Goal: Transaction & Acquisition: Obtain resource

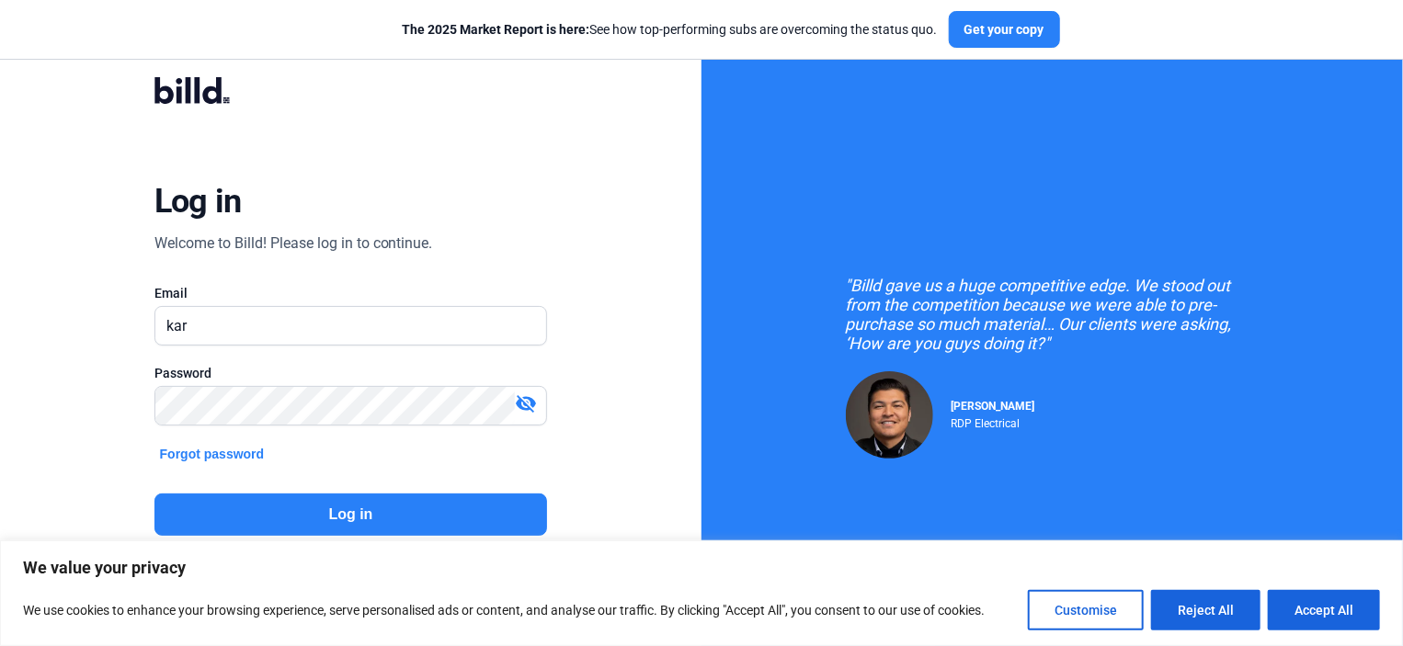
type input "[PERSON_NAME][EMAIL_ADDRESS][DOMAIN_NAME]"
click at [360, 507] on button "Log in" at bounding box center [350, 515] width 393 height 42
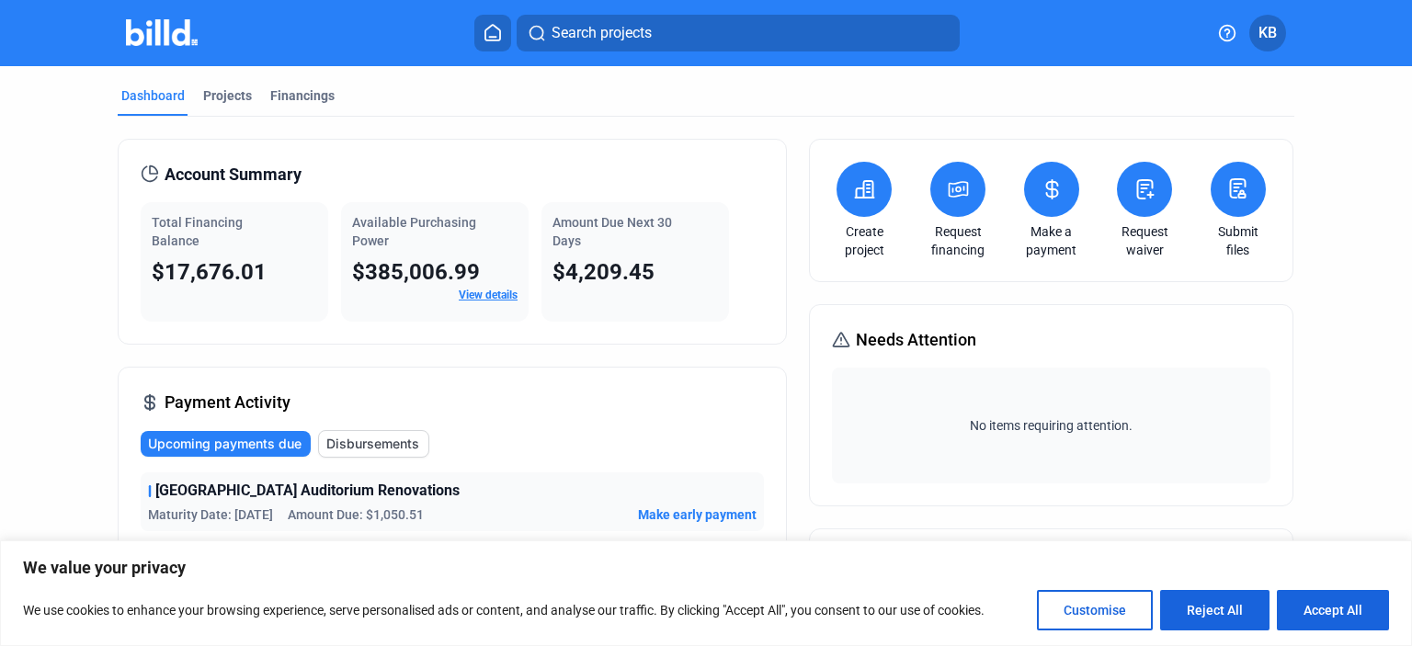
click at [952, 199] on icon at bounding box center [958, 189] width 23 height 22
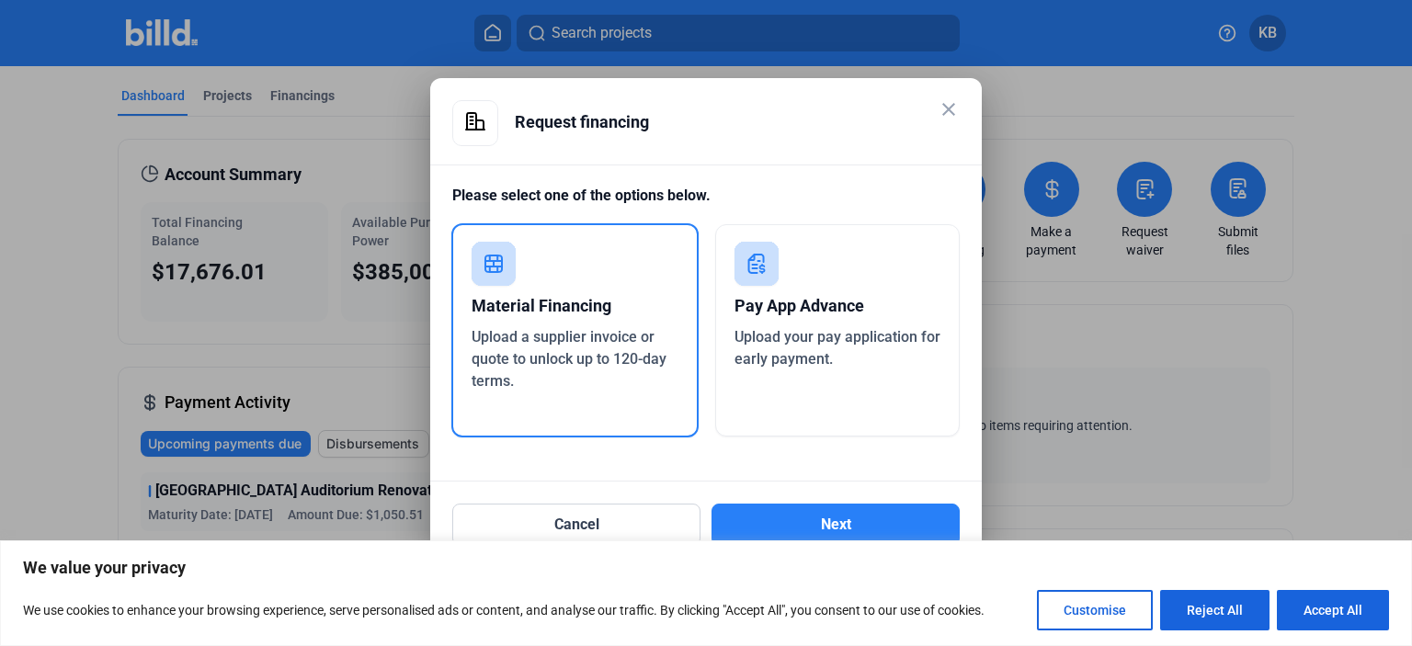
click at [614, 313] on div "Material Financing" at bounding box center [575, 306] width 207 height 40
click at [826, 525] on button "Next" at bounding box center [836, 525] width 248 height 42
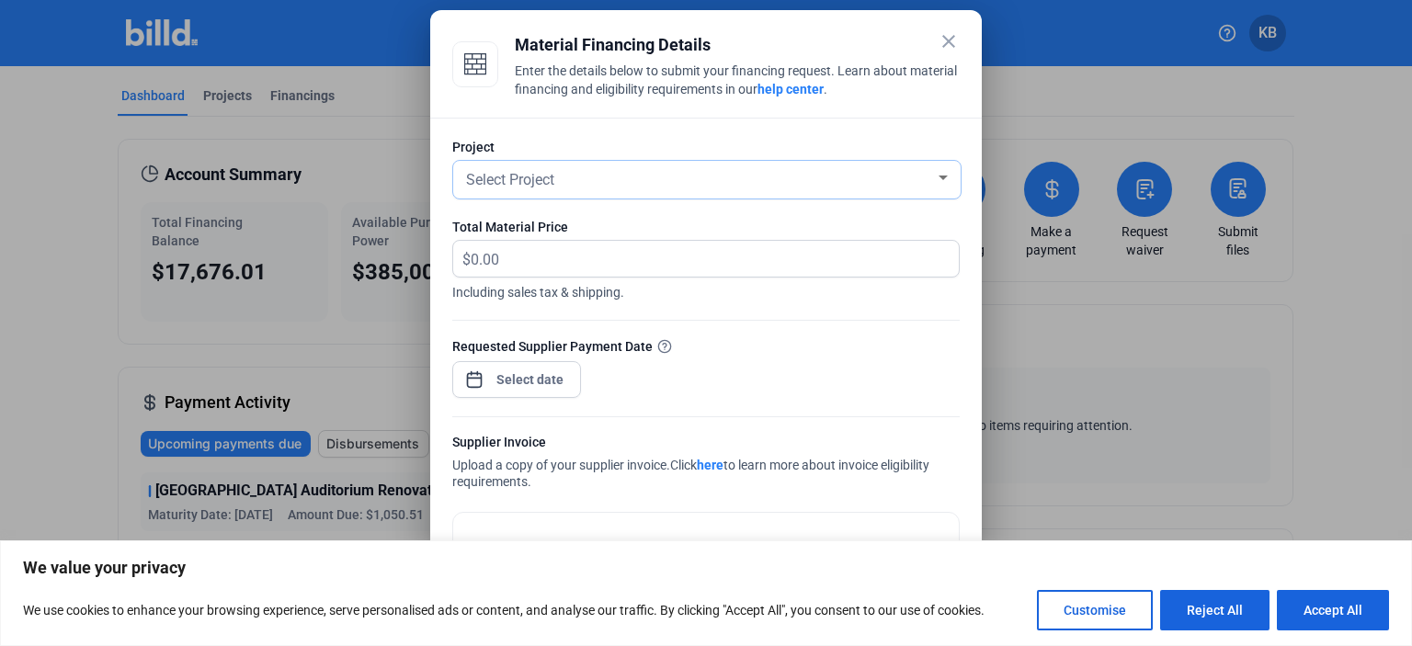
click at [883, 183] on div "Select Project" at bounding box center [698, 178] width 473 height 26
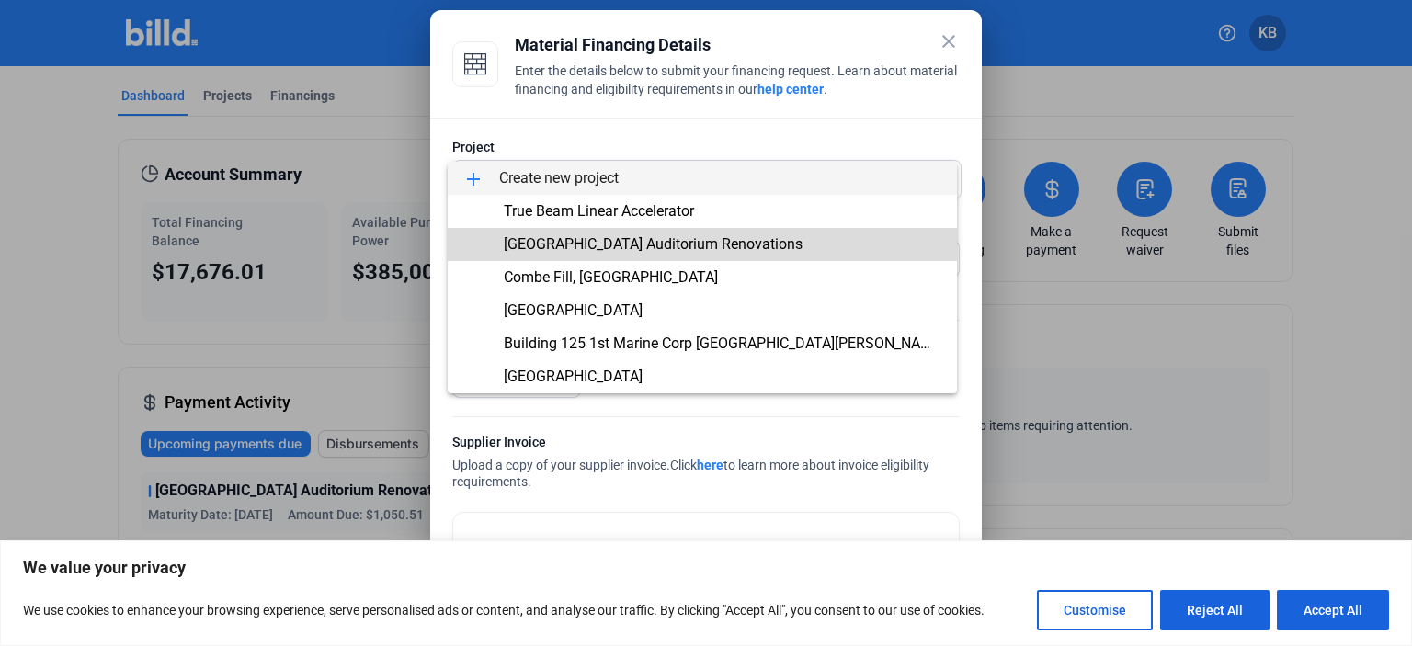
click at [666, 240] on span "[GEOGRAPHIC_DATA] Auditorium Renovations" at bounding box center [653, 243] width 299 height 17
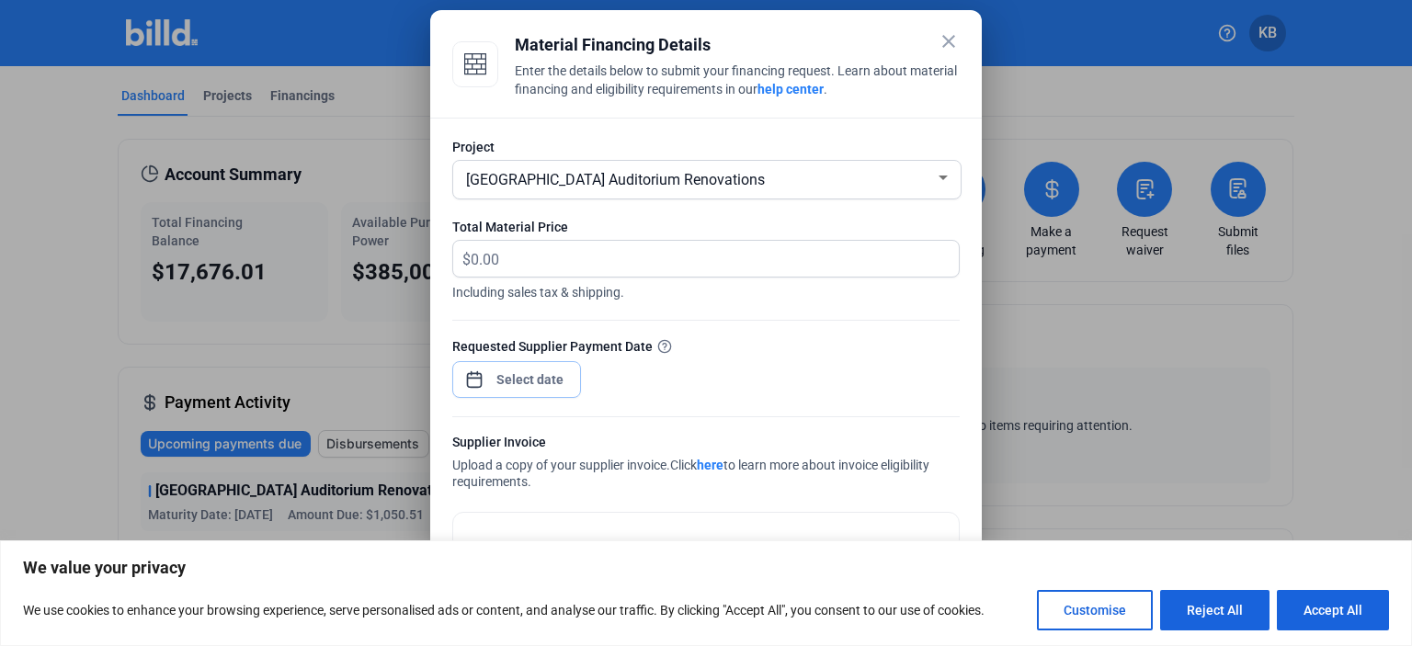
click at [507, 374] on div "close Material Financing Details Enter the details below to submit your financi…" at bounding box center [706, 323] width 1412 height 646
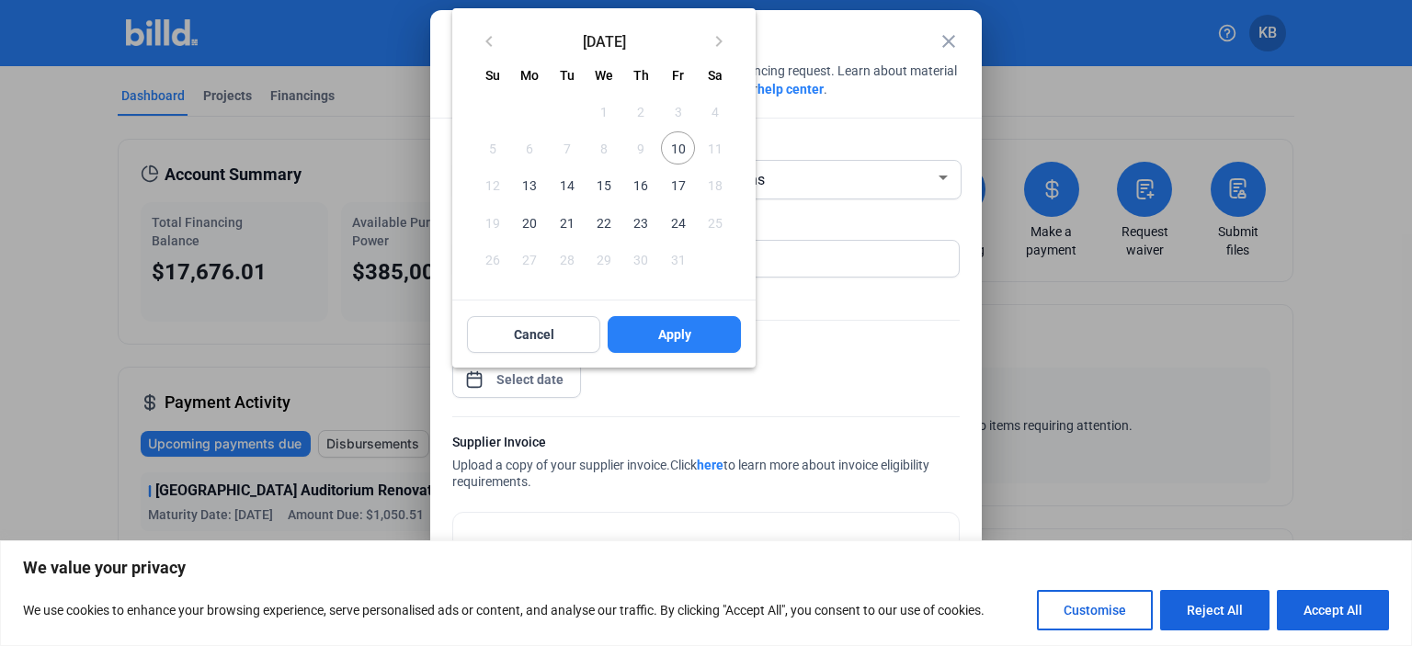
click at [530, 181] on span "13" at bounding box center [529, 184] width 33 height 33
click at [680, 334] on span "Apply" at bounding box center [674, 334] width 33 height 18
type input "[DATE]"
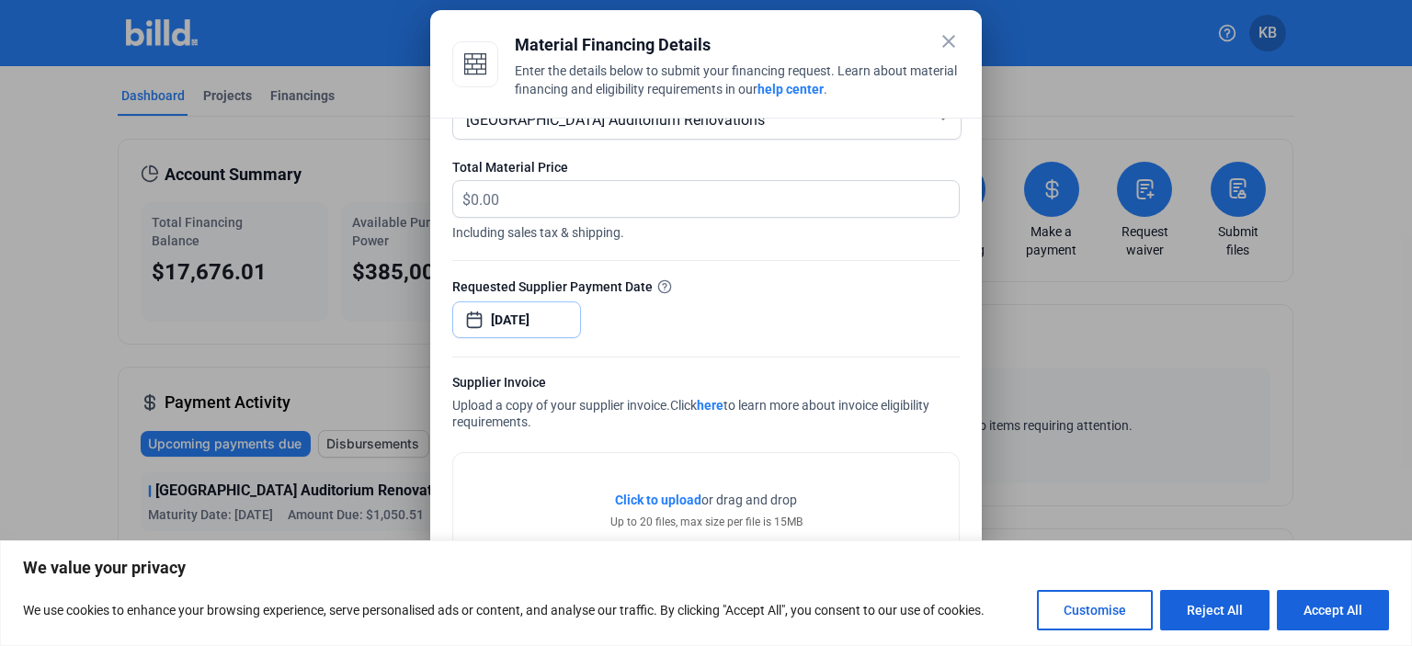
scroll to position [108, 0]
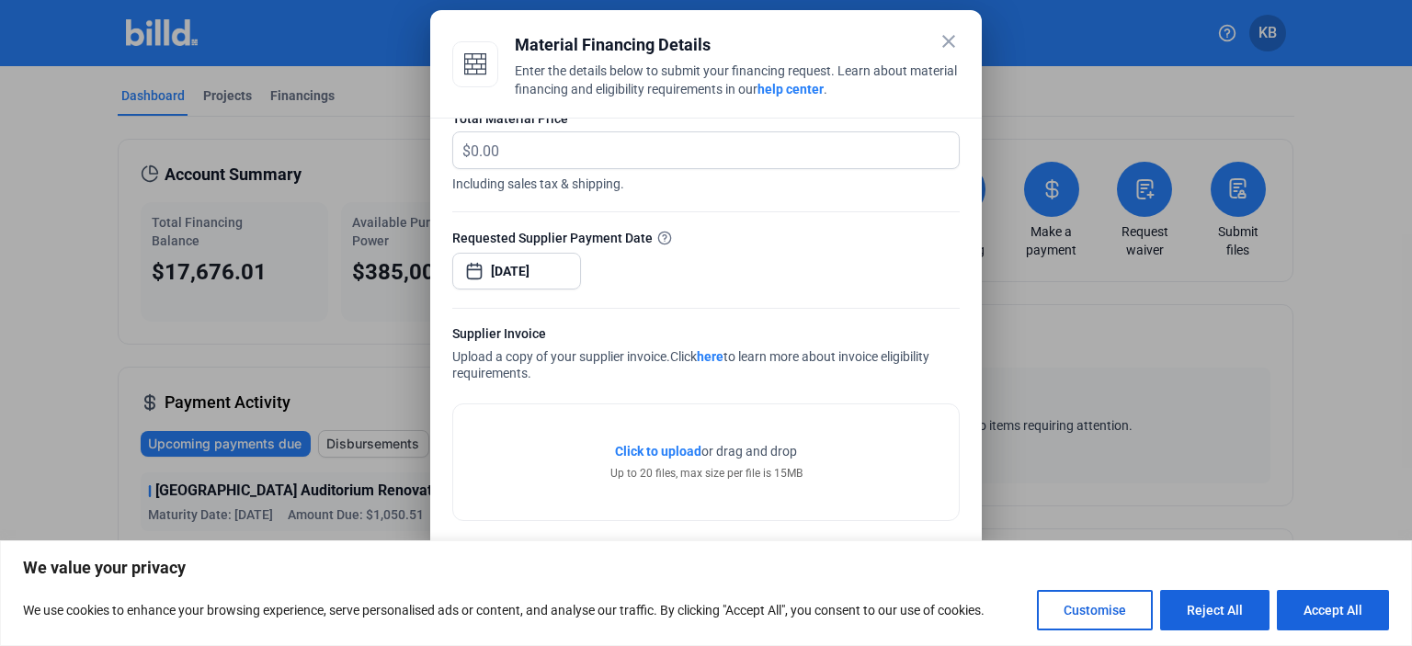
click at [674, 450] on span "Click to upload" at bounding box center [658, 451] width 86 height 15
drag, startPoint x: 520, startPoint y: 150, endPoint x: 406, endPoint y: 146, distance: 114.0
click at [406, 146] on div "close Material Financing Details Enter the details below to submit your financi…" at bounding box center [706, 323] width 1412 height 646
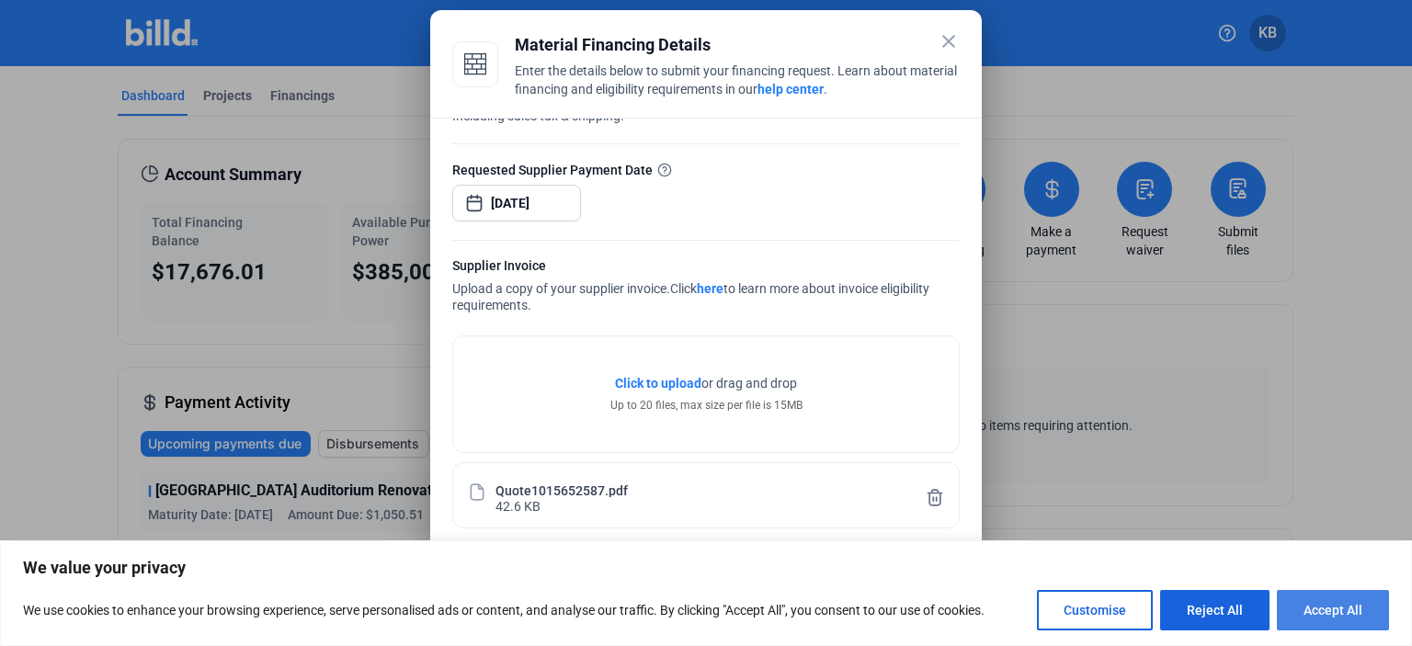
type input "907.49"
click at [1352, 606] on button "Accept All" at bounding box center [1333, 610] width 112 height 40
checkbox input "true"
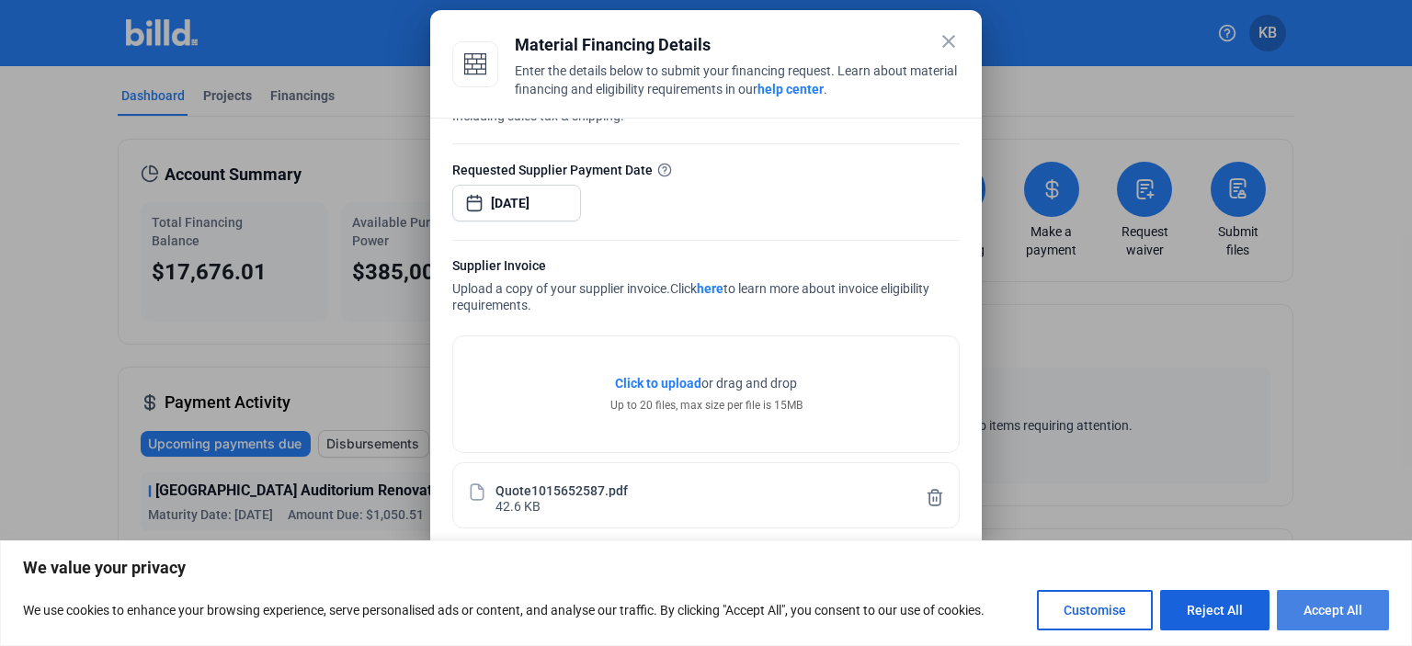
checkbox input "true"
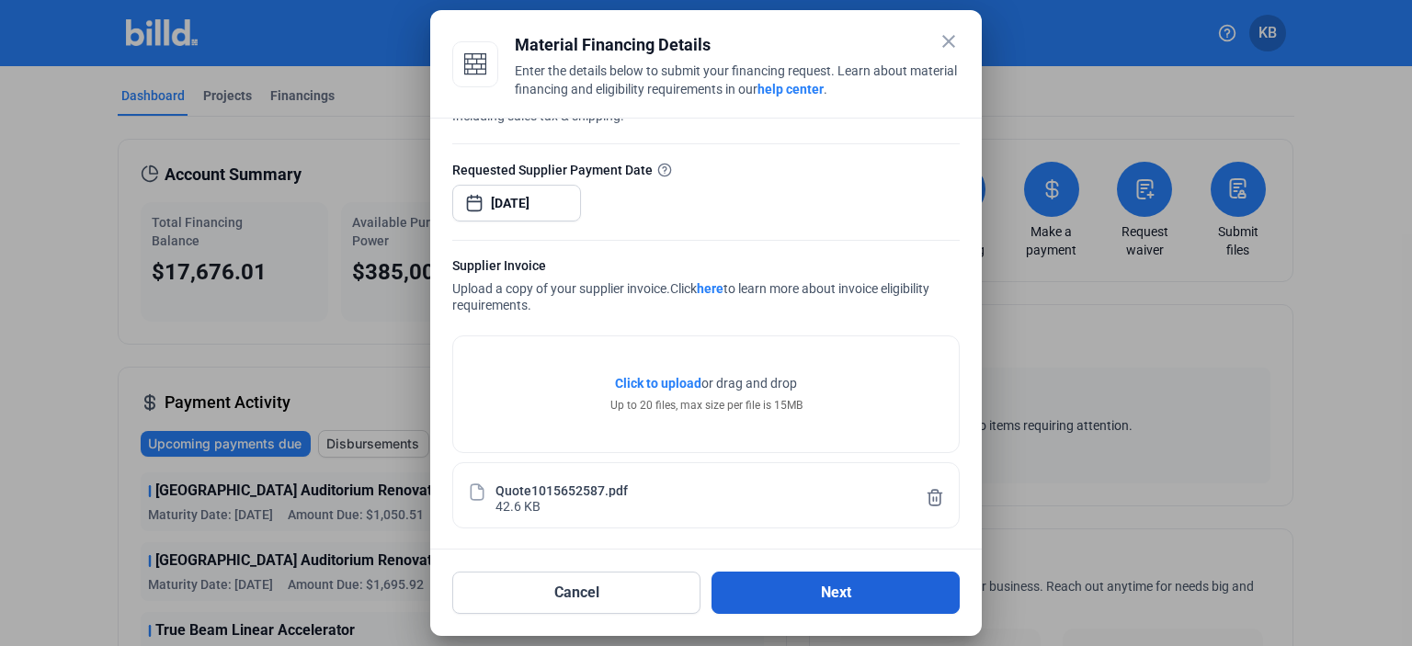
scroll to position [0, 0]
click at [838, 590] on button "Next" at bounding box center [836, 593] width 248 height 42
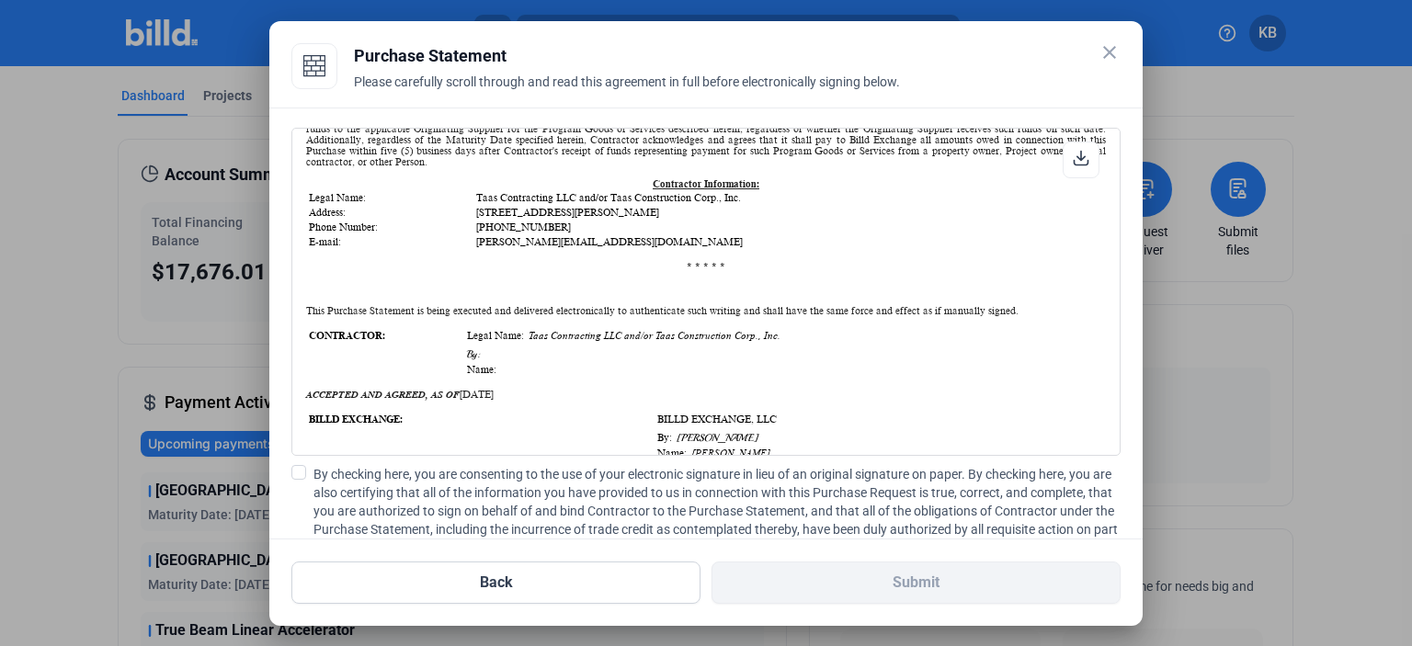
scroll to position [420, 0]
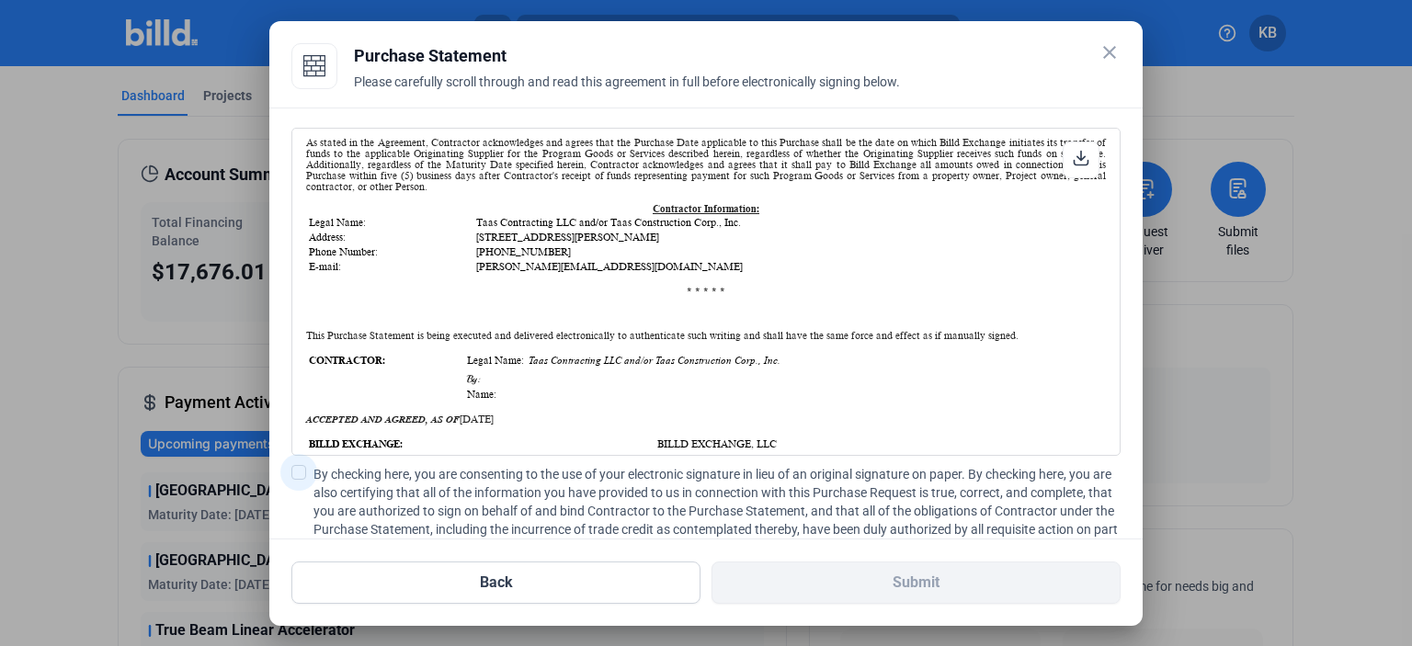
click at [296, 473] on span at bounding box center [298, 472] width 15 height 15
click at [0, 0] on input "By checking here, you are consenting to the use of your electronic signature in…" at bounding box center [0, 0] width 0 height 0
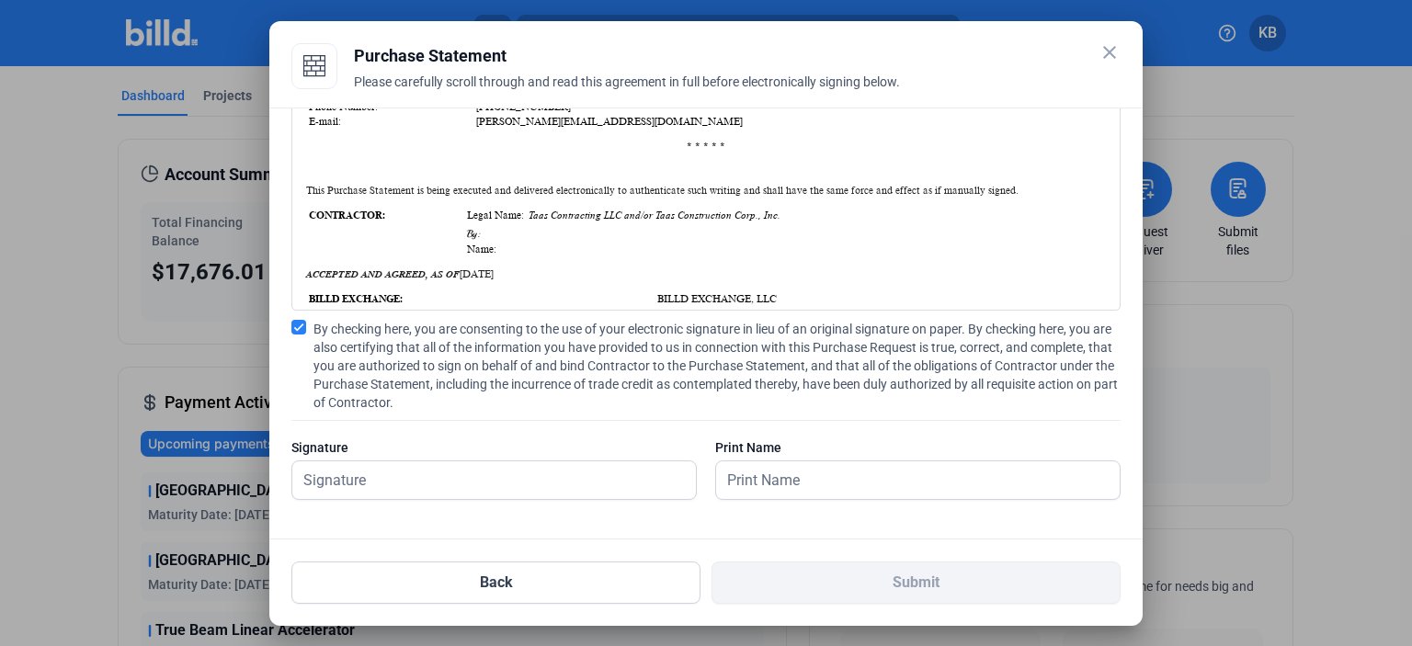
scroll to position [146, 0]
click at [342, 479] on input "text" at bounding box center [494, 480] width 404 height 38
type input "[PERSON_NAME]"
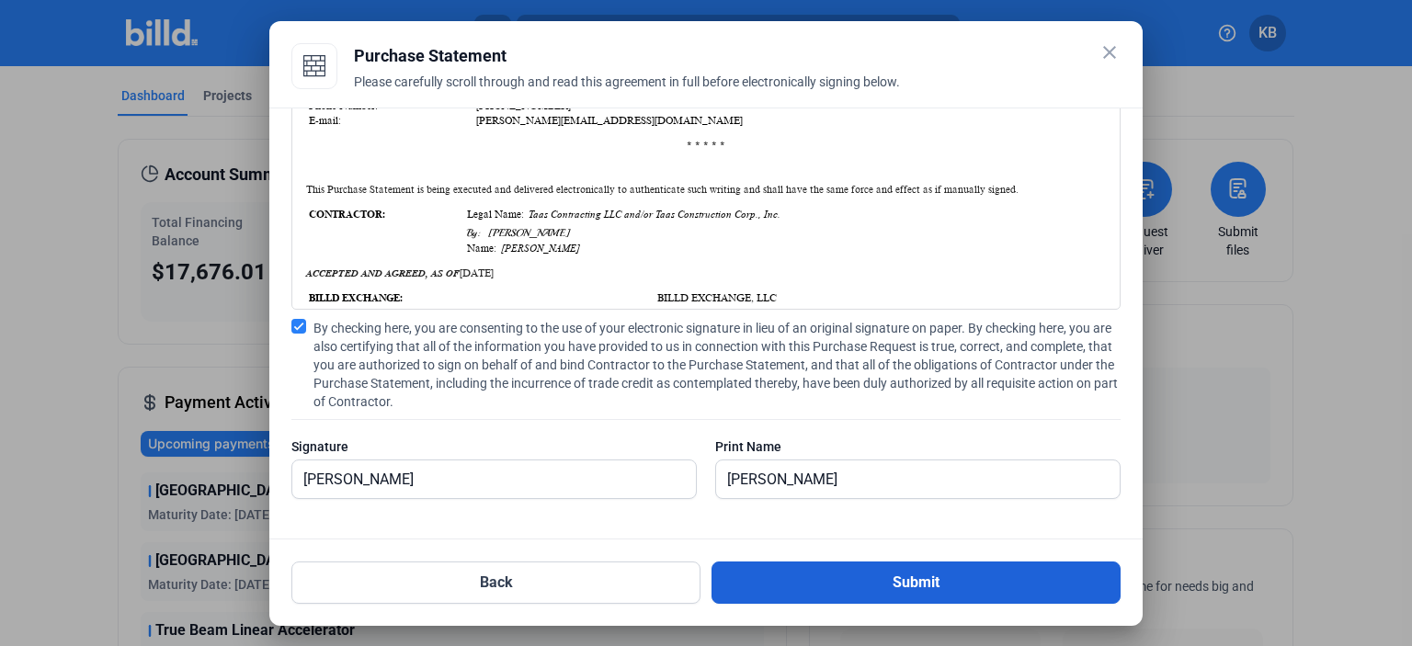
click at [927, 586] on button "Submit" at bounding box center [916, 583] width 409 height 42
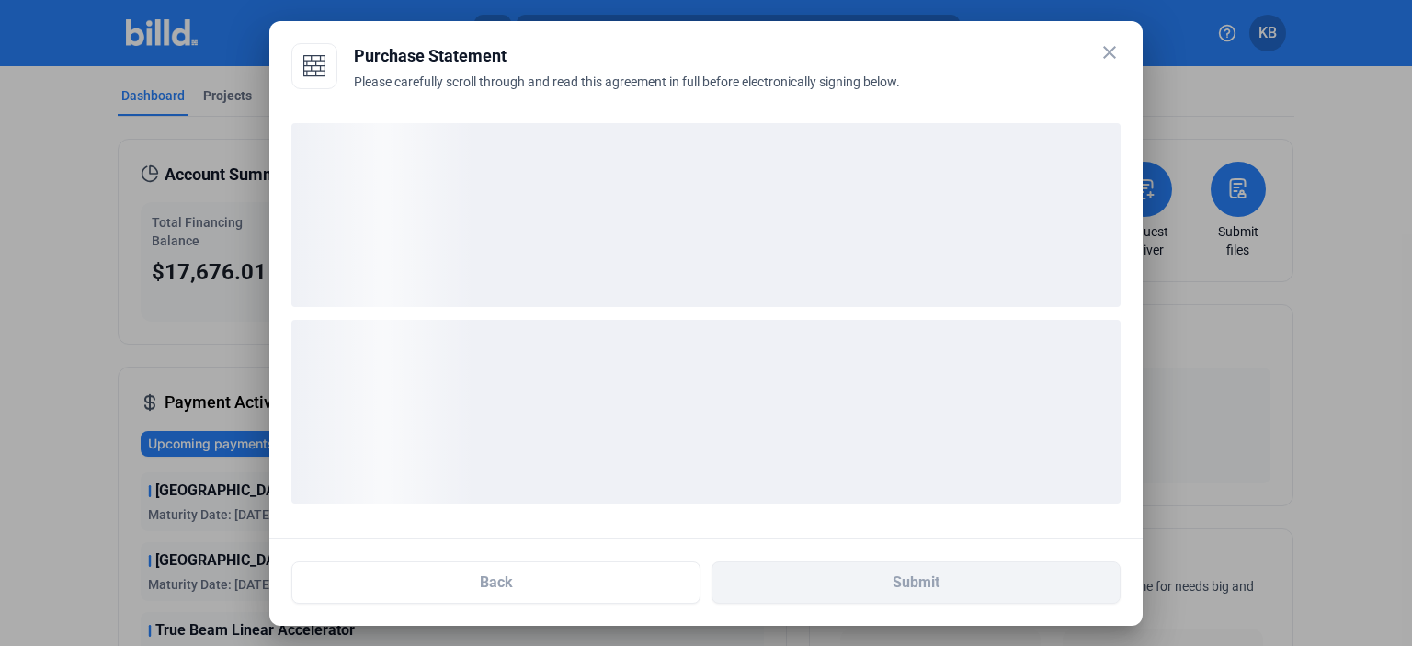
scroll to position [4, 0]
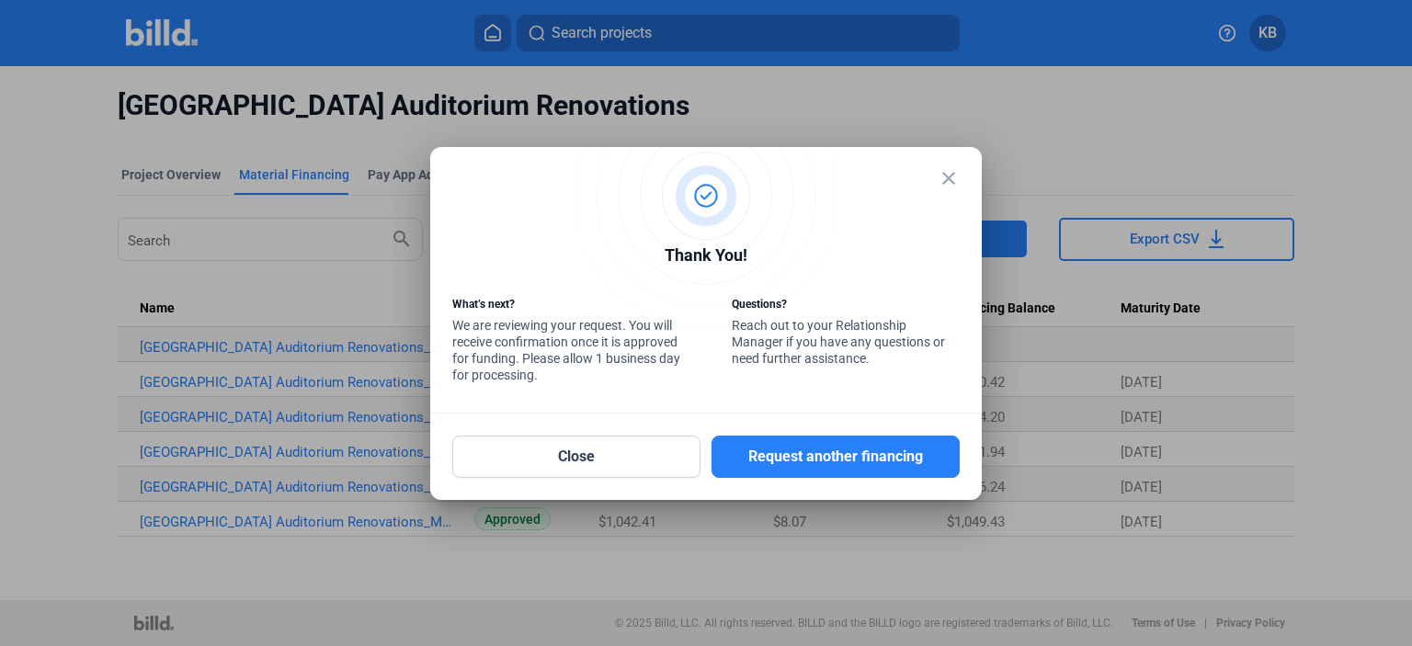
click at [949, 172] on mat-icon "close" at bounding box center [949, 178] width 22 height 22
click at [606, 457] on button "Close" at bounding box center [576, 457] width 248 height 42
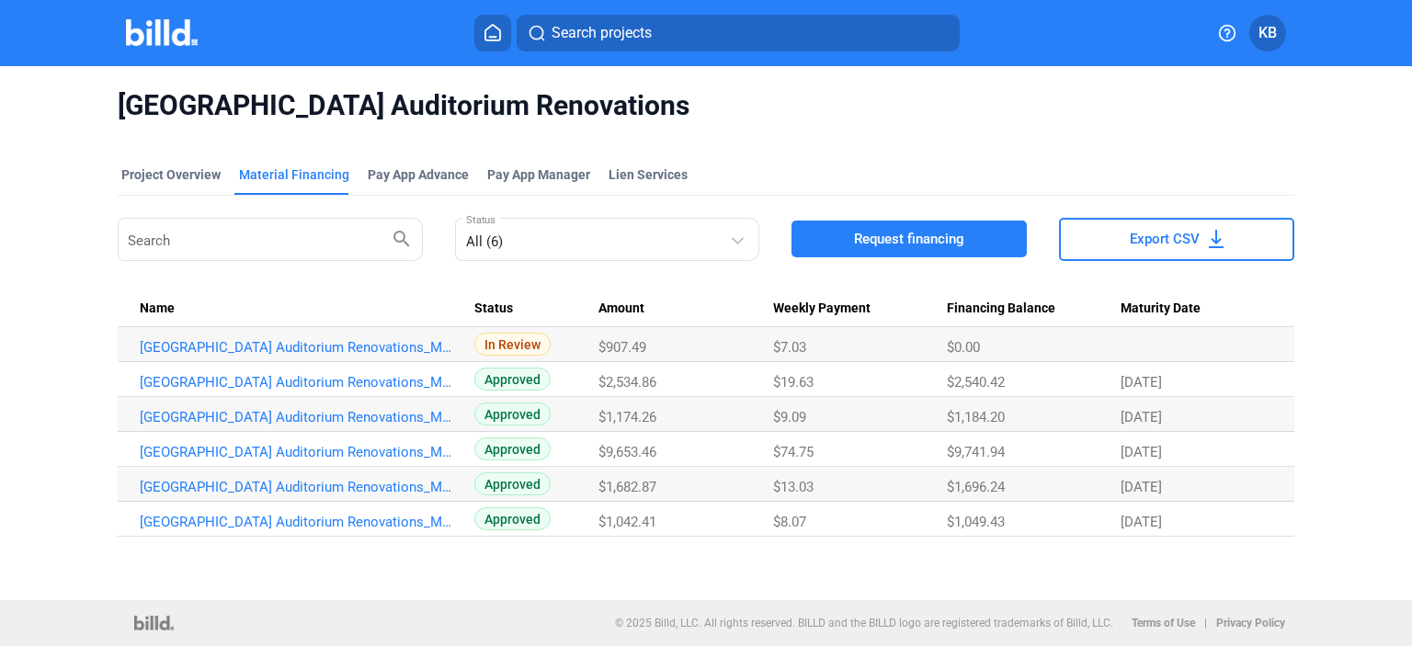
click at [1266, 41] on span "KB" at bounding box center [1267, 33] width 18 height 22
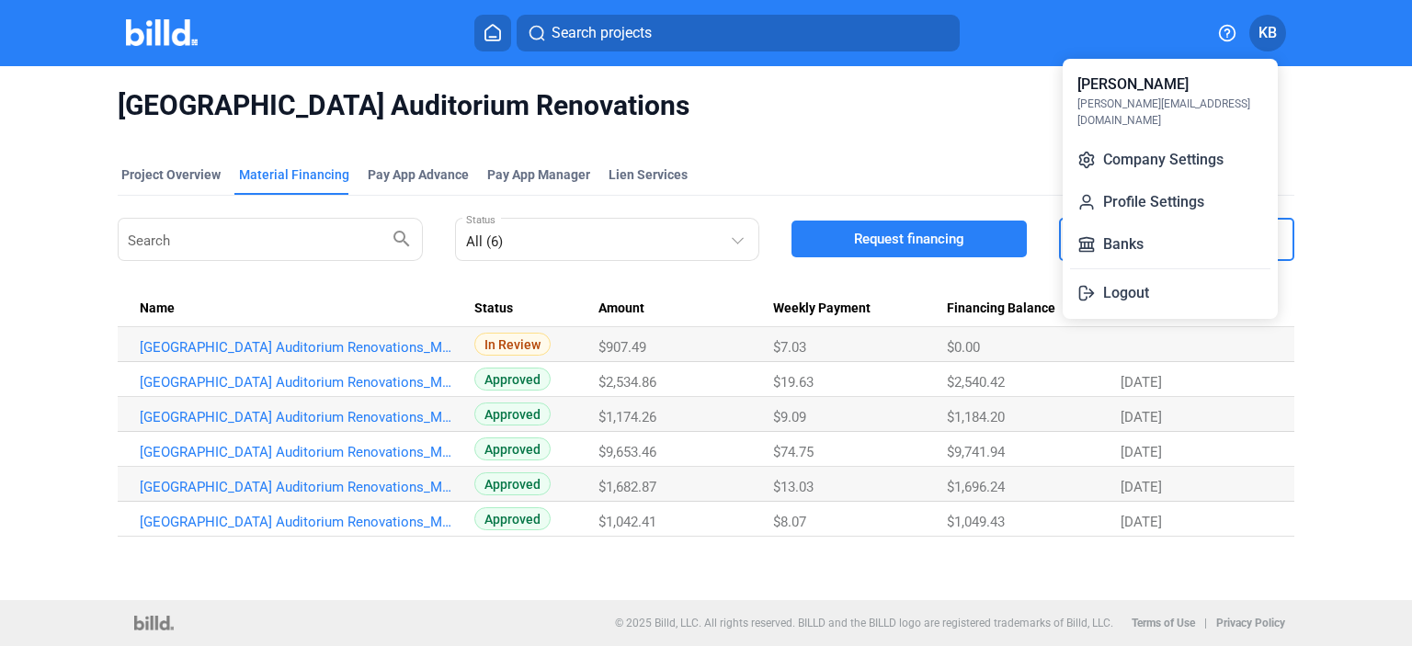
click at [954, 131] on div at bounding box center [706, 323] width 1412 height 646
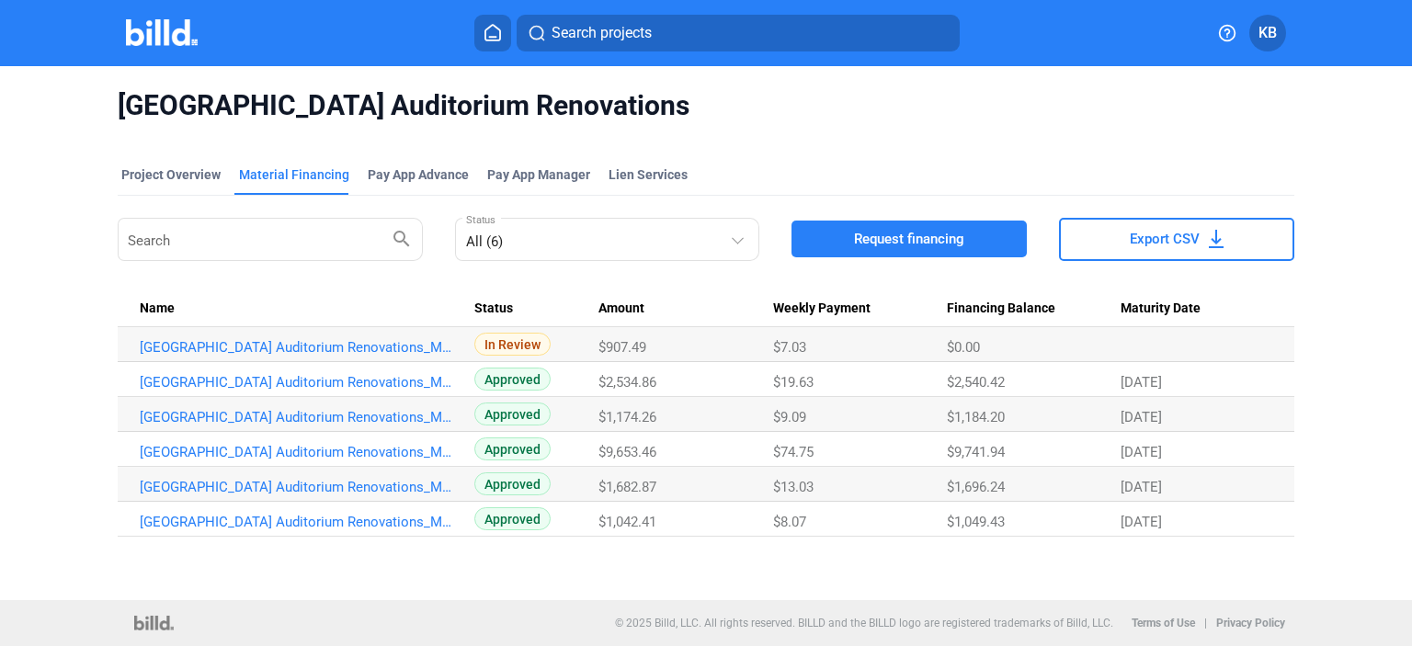
click at [489, 32] on icon at bounding box center [493, 32] width 18 height 17
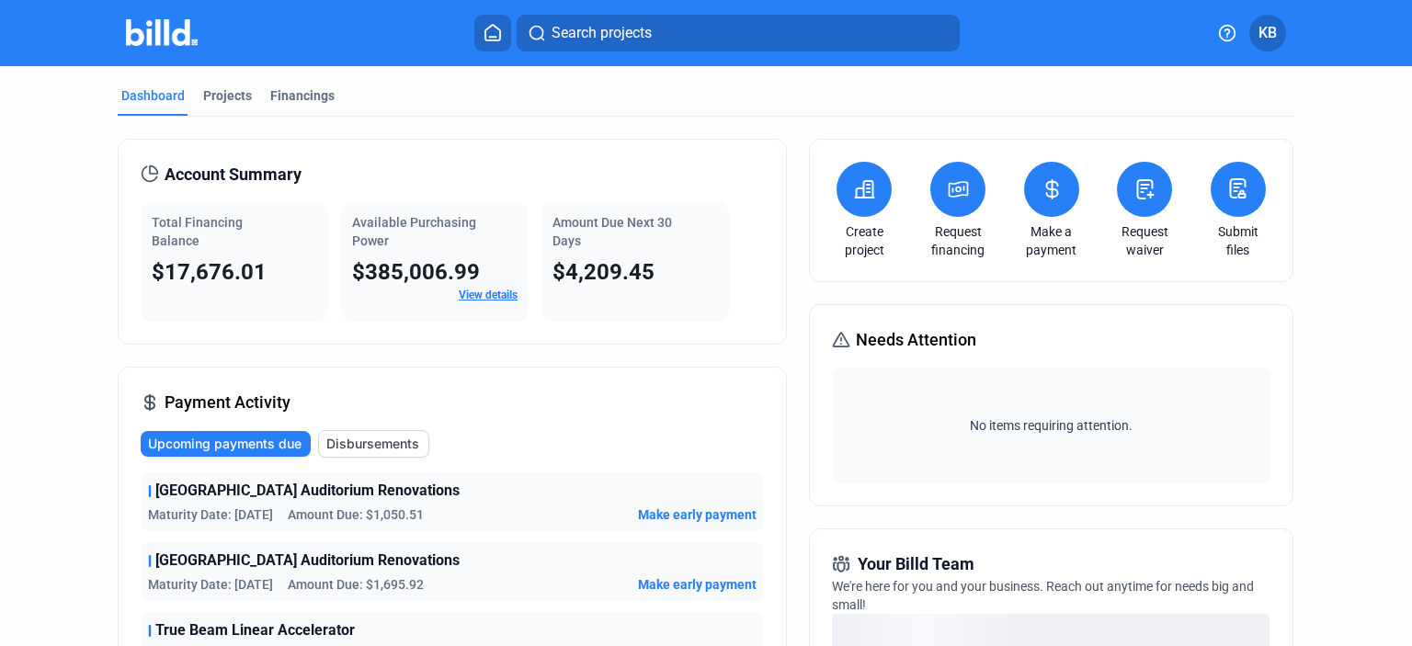
click at [860, 197] on icon at bounding box center [865, 189] width 18 height 17
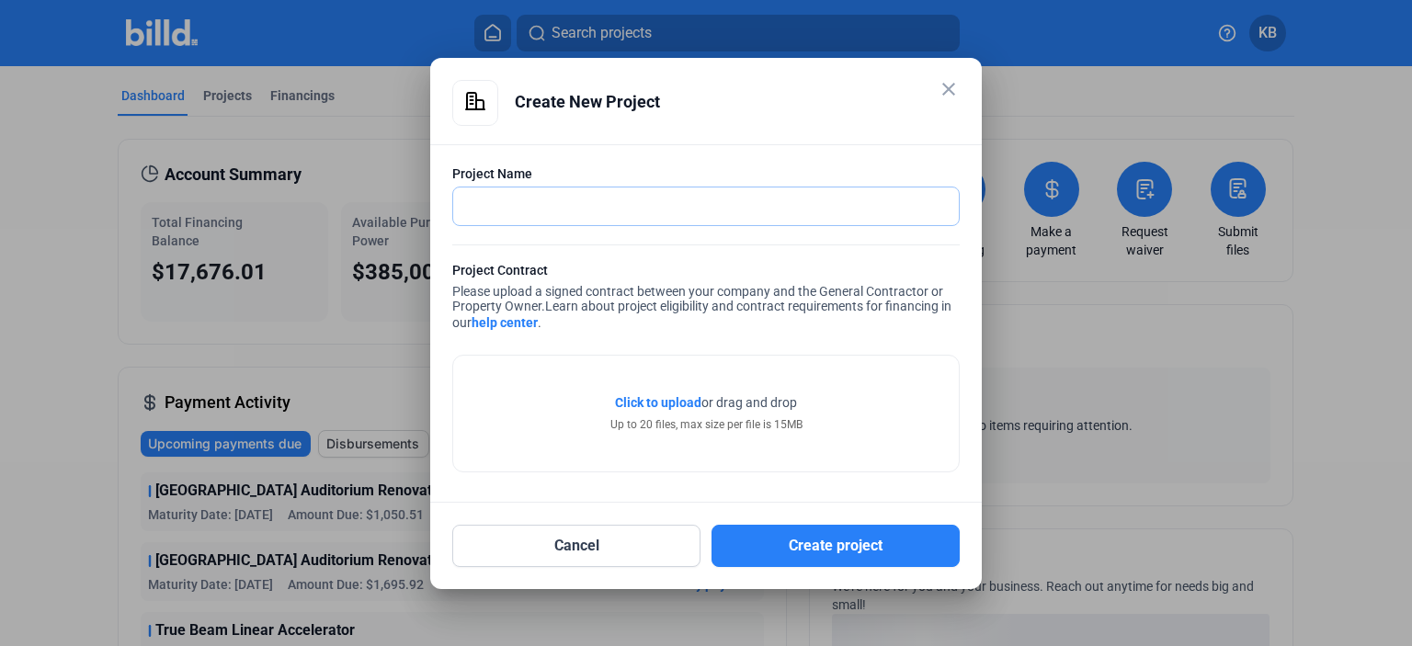
click at [467, 201] on input "text" at bounding box center [695, 207] width 485 height 38
type input "JJP VA-[PERSON_NAME][GEOGRAPHIC_DATA]"
click at [658, 404] on span "Click to upload" at bounding box center [658, 402] width 86 height 15
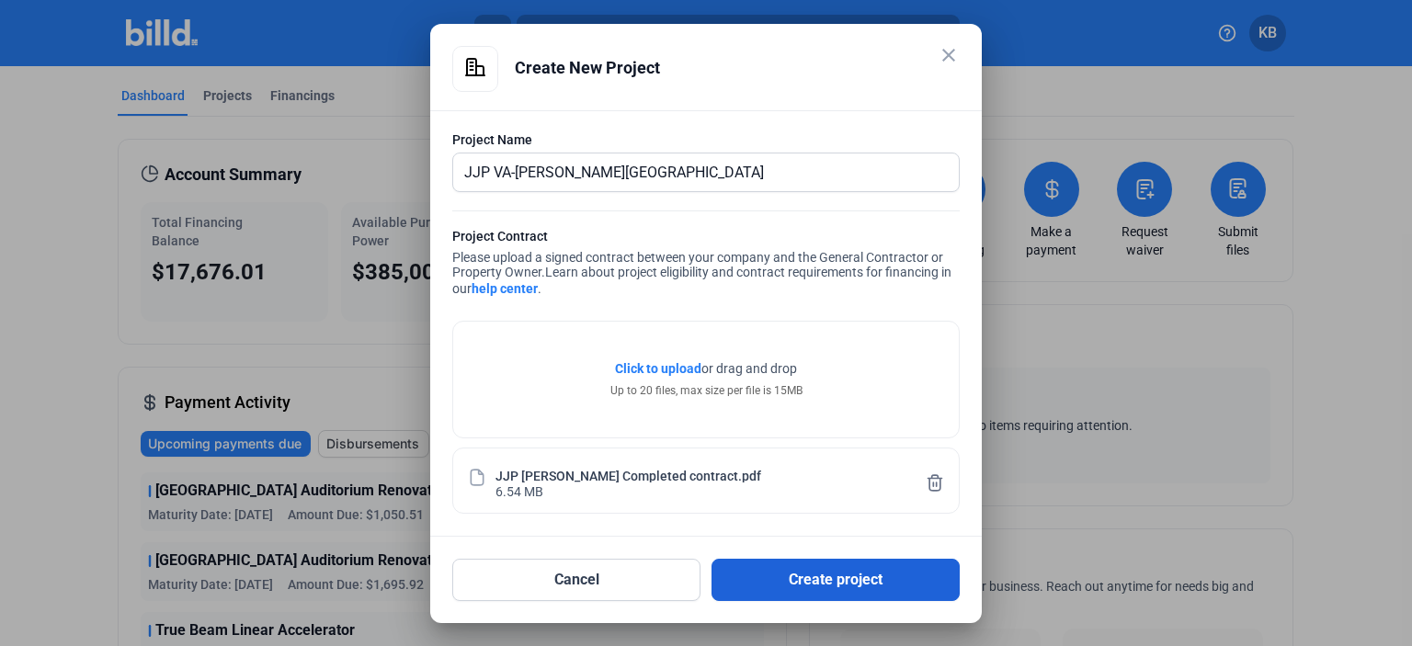
click at [812, 574] on button "Create project" at bounding box center [836, 580] width 248 height 42
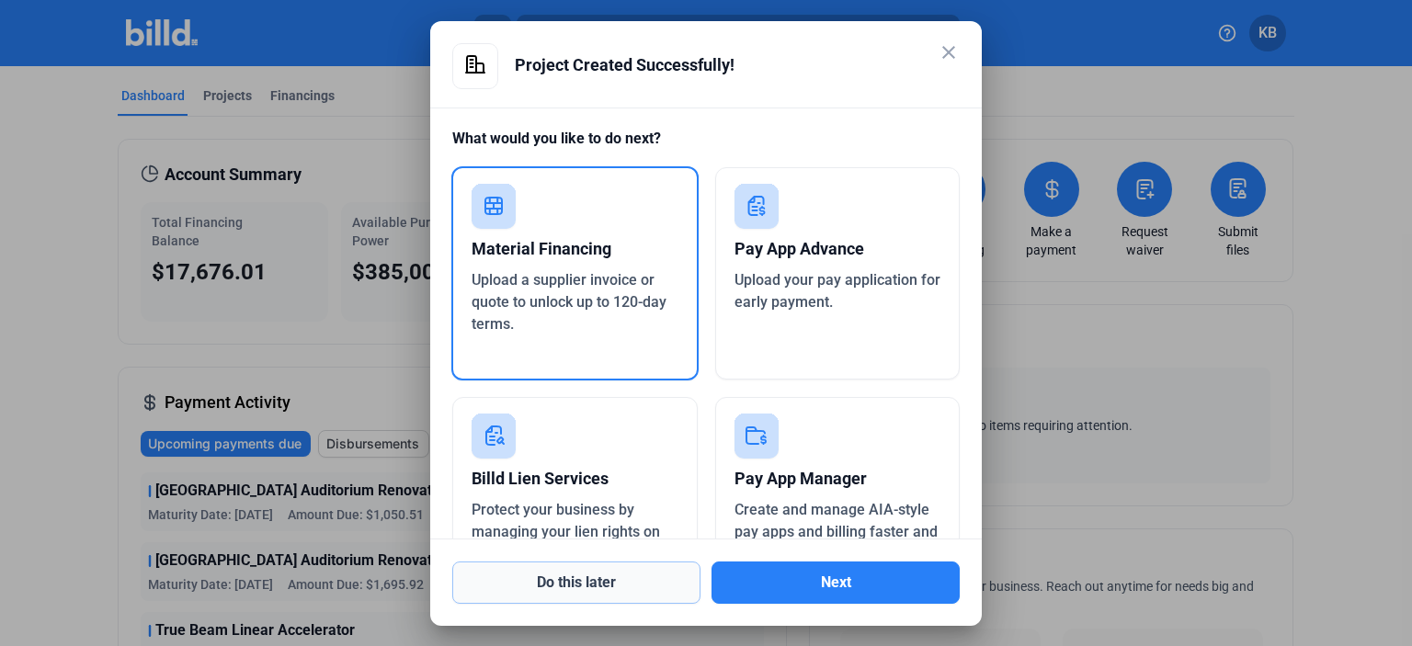
click at [598, 582] on button "Do this later" at bounding box center [576, 583] width 248 height 42
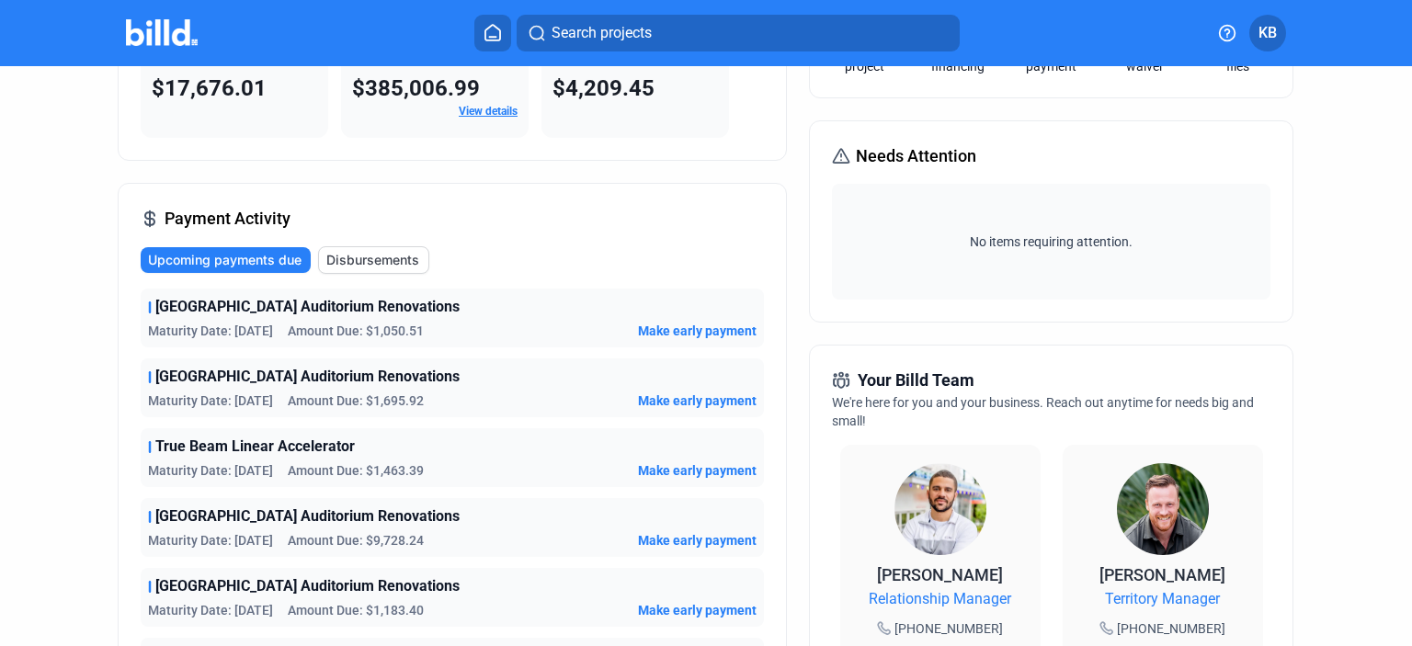
scroll to position [276, 0]
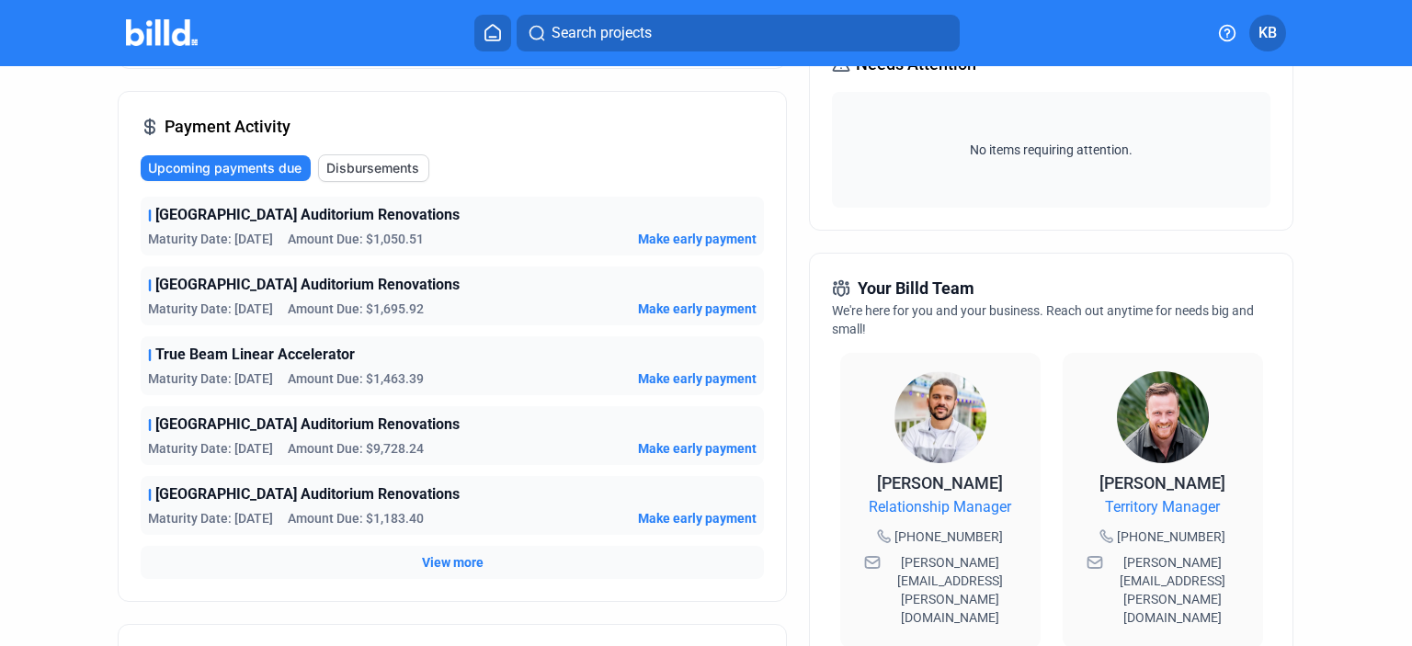
click at [465, 560] on span "View more" at bounding box center [453, 562] width 62 height 18
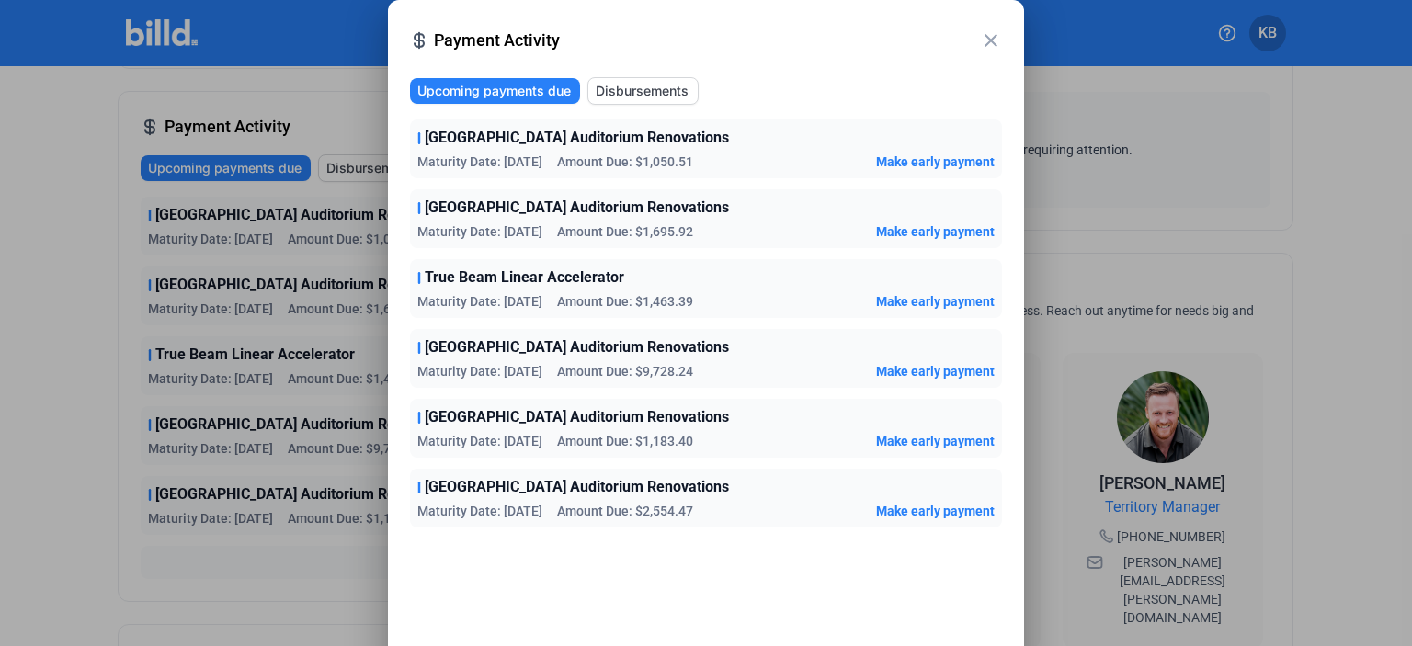
click at [991, 40] on mat-icon "close" at bounding box center [991, 40] width 22 height 22
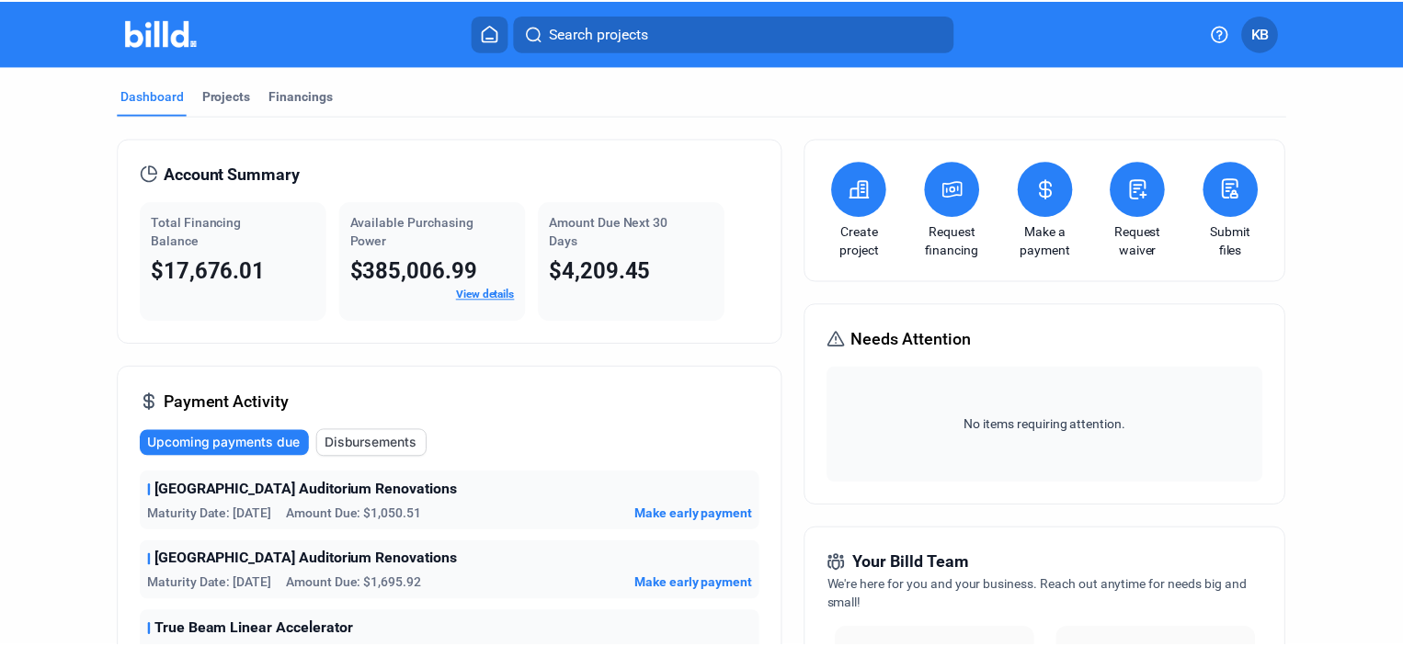
scroll to position [0, 0]
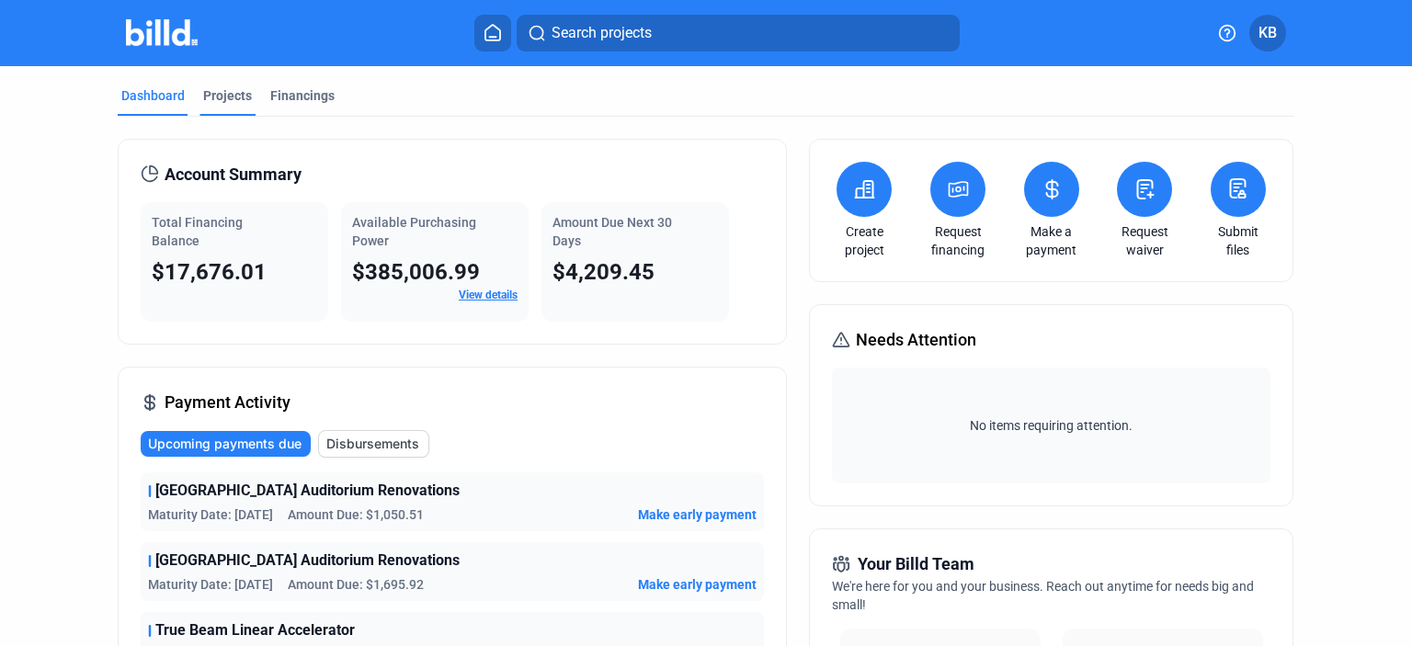
click at [217, 95] on div "Projects" at bounding box center [227, 95] width 49 height 18
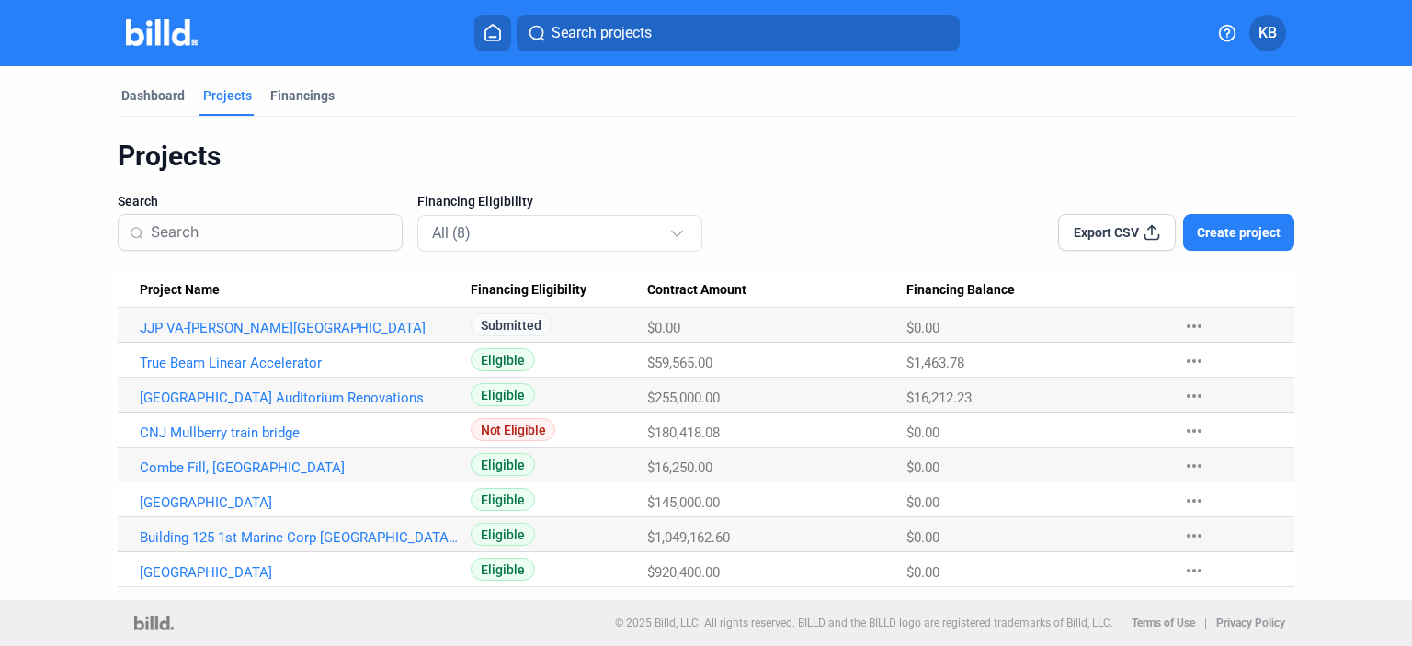
click at [1264, 28] on span "KB" at bounding box center [1267, 33] width 18 height 22
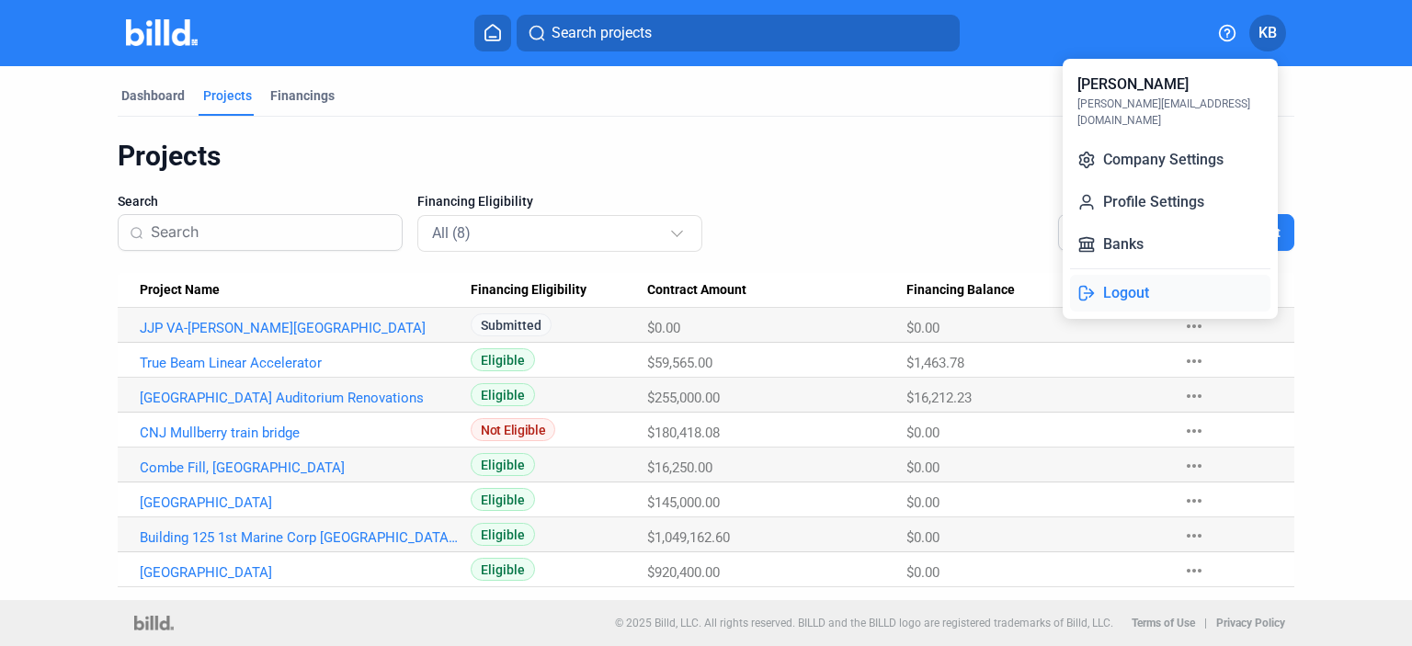
click at [1118, 275] on button "Logout" at bounding box center [1170, 293] width 200 height 37
